Goal: Task Accomplishment & Management: Manage account settings

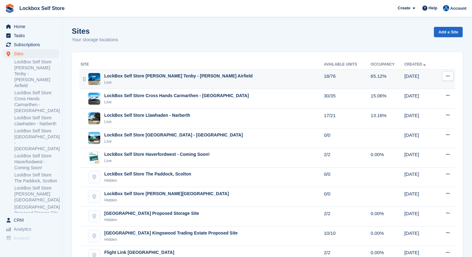
click at [285, 79] on div "LockBox Self Store Carew Tenby - Carew Airfield Live" at bounding box center [201, 79] width 243 height 13
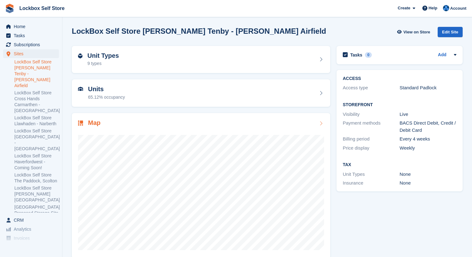
scroll to position [9, 0]
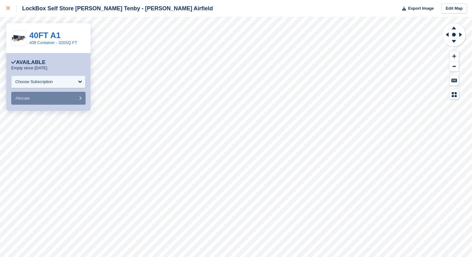
click at [9, 7] on icon at bounding box center [8, 8] width 4 height 4
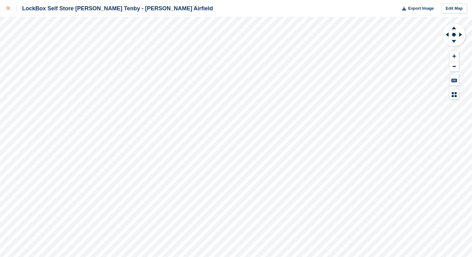
click at [13, 11] on div at bounding box center [11, 8] width 10 height 7
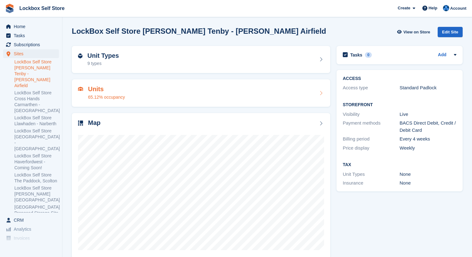
click at [184, 103] on div "Units 65.12% occupancy" at bounding box center [201, 92] width 258 height 27
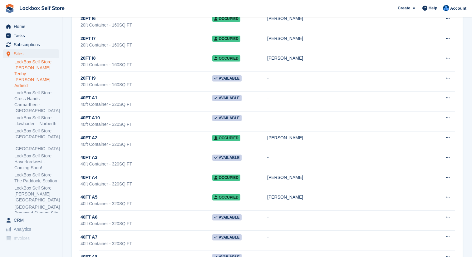
scroll to position [1257, 0]
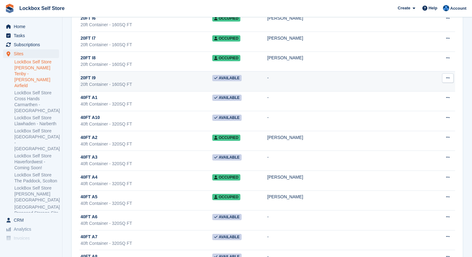
click at [449, 78] on icon at bounding box center [447, 78] width 3 height 4
click at [428, 88] on p "Edit unit" at bounding box center [423, 90] width 54 height 8
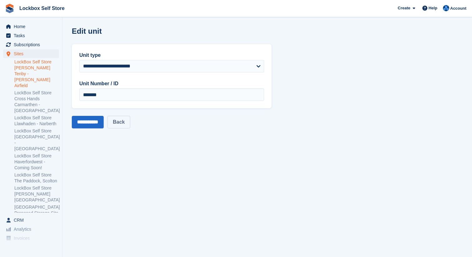
click at [129, 120] on link "Back" at bounding box center [118, 122] width 22 height 12
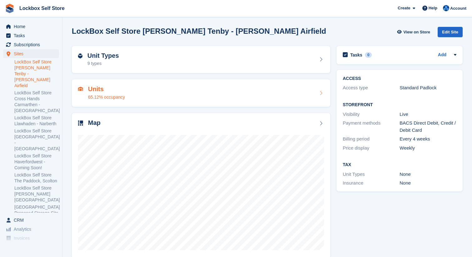
click at [250, 93] on div "Units 65.12% occupancy" at bounding box center [201, 92] width 246 height 15
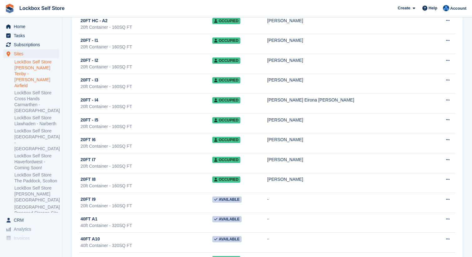
scroll to position [1163, 0]
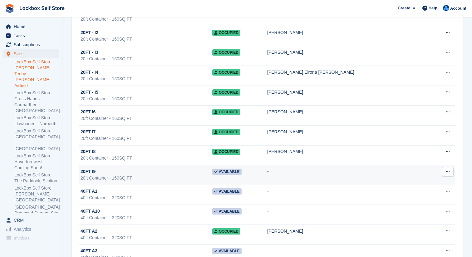
click at [450, 173] on button at bounding box center [448, 171] width 12 height 9
click at [433, 193] on p "Unit activity" at bounding box center [423, 192] width 54 height 8
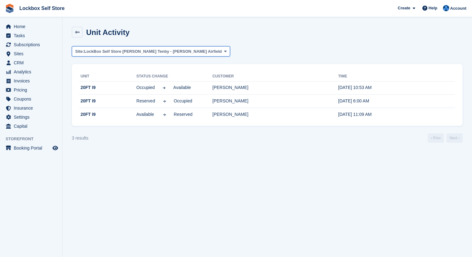
click at [167, 51] on span "LockBox Self Store [PERSON_NAME] Tenby - [PERSON_NAME] Airfield" at bounding box center [153, 51] width 138 height 6
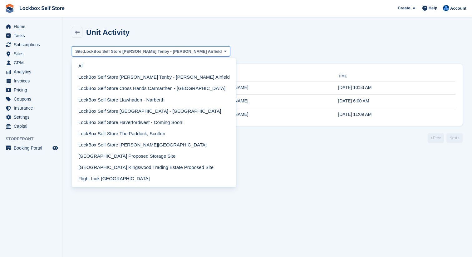
click at [167, 51] on span "LockBox Self Store [PERSON_NAME] Tenby - [PERSON_NAME] Airfield" at bounding box center [153, 51] width 138 height 6
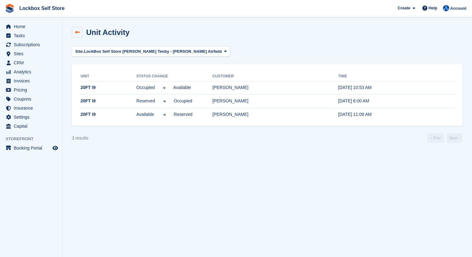
click at [78, 32] on icon at bounding box center [77, 32] width 5 height 5
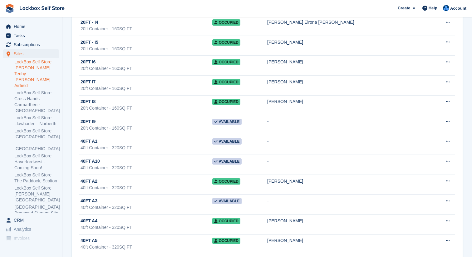
scroll to position [1213, 0]
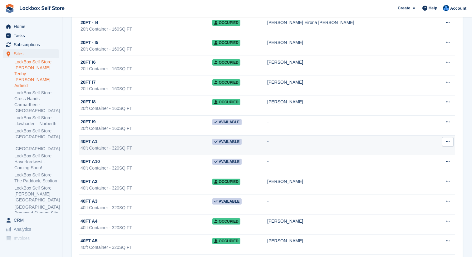
click at [212, 140] on div "40FT A1" at bounding box center [146, 141] width 132 height 7
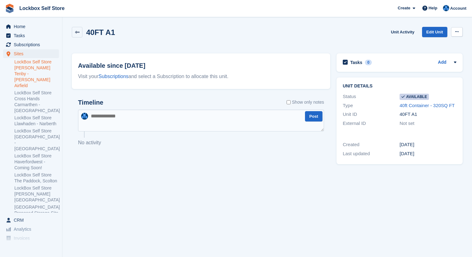
click at [453, 31] on button at bounding box center [457, 31] width 12 height 9
click at [444, 41] on p "Make unavailable" at bounding box center [432, 44] width 54 height 8
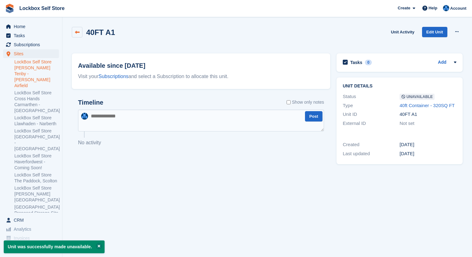
click at [75, 33] on icon at bounding box center [77, 32] width 5 height 5
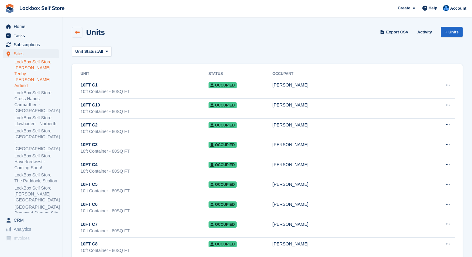
click at [76, 32] on icon at bounding box center [77, 32] width 5 height 5
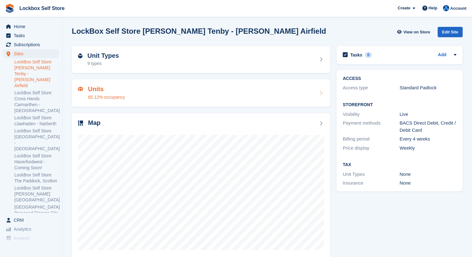
click at [248, 93] on div "Units 65.12% occupancy" at bounding box center [201, 92] width 246 height 15
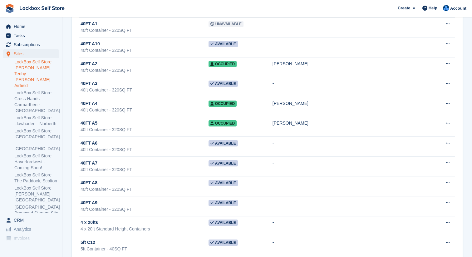
scroll to position [1344, 0]
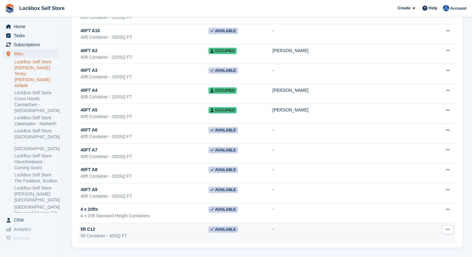
click at [449, 229] on icon at bounding box center [447, 229] width 3 height 4
click at [428, 242] on p "Edit unit" at bounding box center [423, 241] width 54 height 8
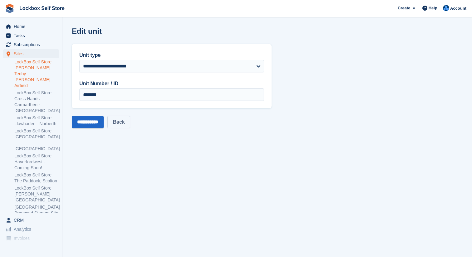
click at [122, 124] on link "Back" at bounding box center [118, 122] width 22 height 12
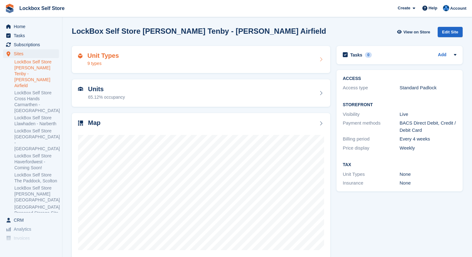
click at [250, 65] on div "Unit Types 9 types" at bounding box center [201, 59] width 246 height 15
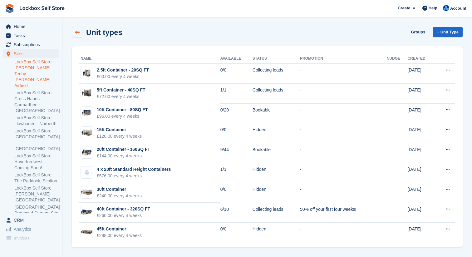
click at [74, 29] on link at bounding box center [77, 32] width 11 height 11
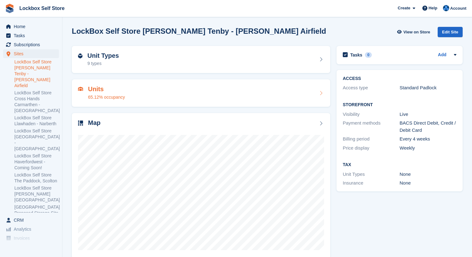
click at [174, 95] on div "Units 65.12% occupancy" at bounding box center [201, 92] width 246 height 15
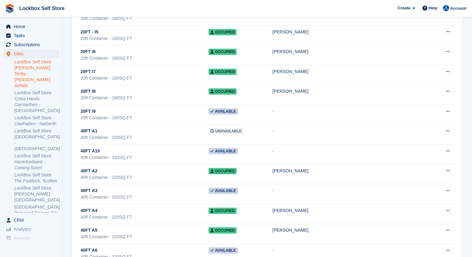
scroll to position [1344, 0]
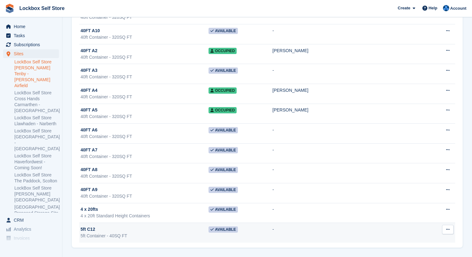
click at [448, 230] on icon at bounding box center [447, 229] width 3 height 4
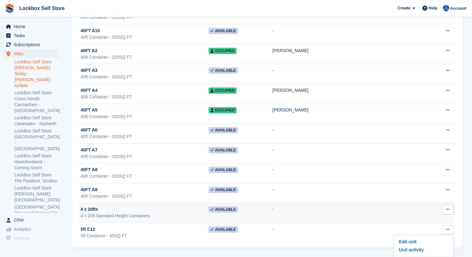
scroll to position [1357, 0]
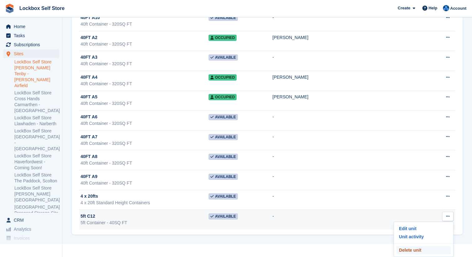
click at [414, 246] on p "Delete unit" at bounding box center [423, 250] width 54 height 8
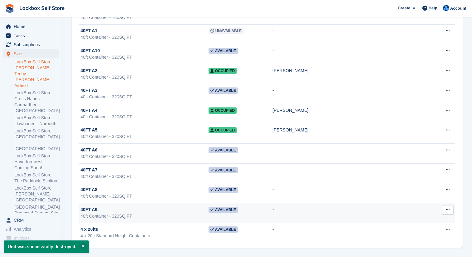
scroll to position [1307, 0]
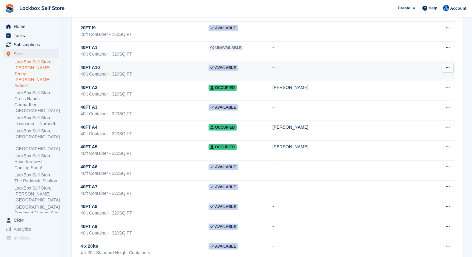
click at [447, 67] on icon at bounding box center [447, 68] width 3 height 4
click at [272, 68] on td "Available" at bounding box center [240, 71] width 64 height 20
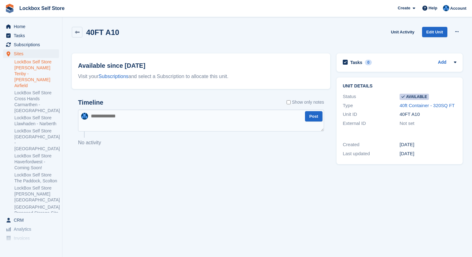
click at [463, 32] on div "40FT A10 Unit Activity Edit Unit Make unavailable Delete unit" at bounding box center [267, 37] width 397 height 27
click at [455, 32] on icon at bounding box center [456, 32] width 3 height 4
click at [418, 44] on p "Make unavailable" at bounding box center [432, 44] width 54 height 8
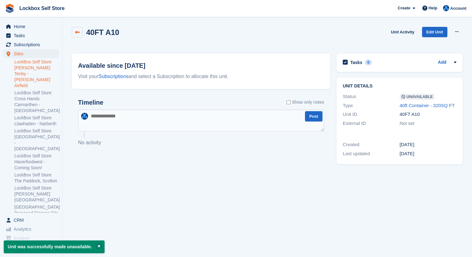
click at [79, 36] on link at bounding box center [77, 32] width 11 height 11
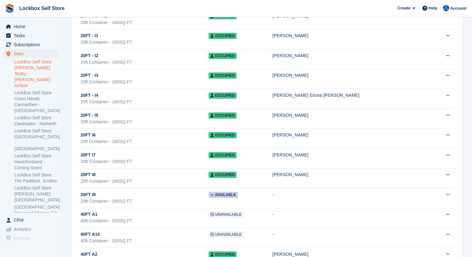
scroll to position [1145, 0]
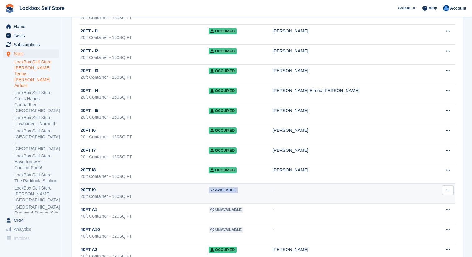
click at [342, 188] on td "-" at bounding box center [351, 193] width 159 height 20
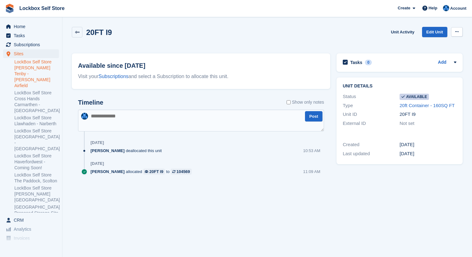
click at [458, 29] on button at bounding box center [457, 31] width 12 height 9
click at [428, 47] on p "Make unavailable" at bounding box center [432, 44] width 54 height 8
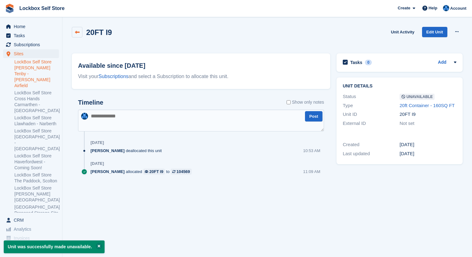
click at [75, 33] on icon at bounding box center [77, 32] width 5 height 5
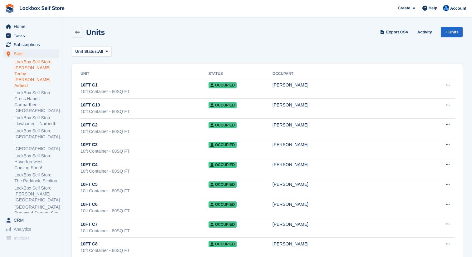
click at [12, 7] on img at bounding box center [9, 8] width 9 height 9
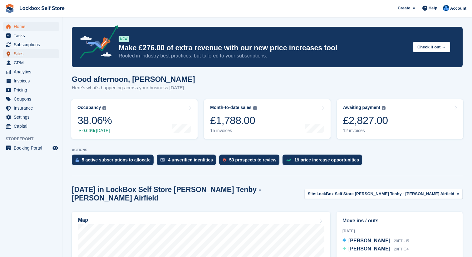
click at [34, 54] on span "Sites" at bounding box center [32, 53] width 37 height 9
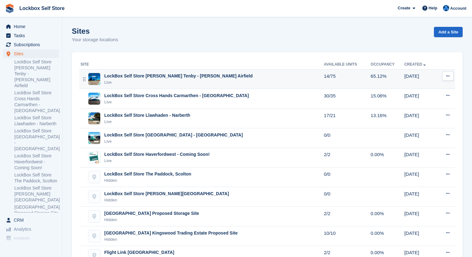
click at [170, 80] on div "Live" at bounding box center [178, 82] width 148 height 6
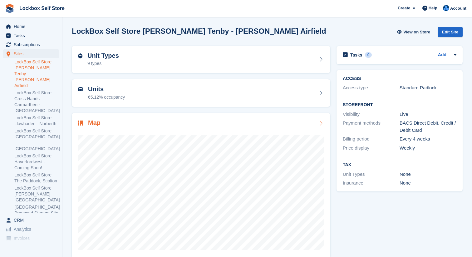
scroll to position [9, 0]
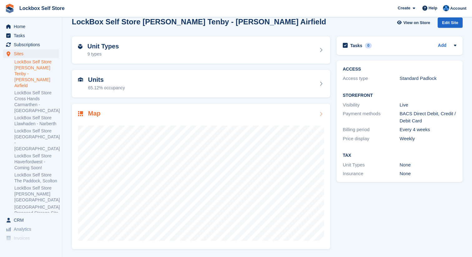
click at [304, 113] on div "Map" at bounding box center [201, 114] width 246 height 8
